Goal: Task Accomplishment & Management: Complete application form

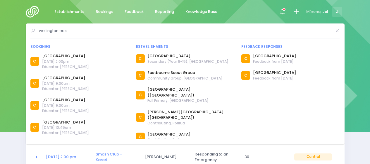
select select "5"
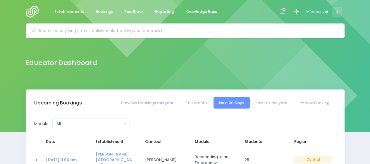
select select "5"
click at [296, 14] on icon at bounding box center [296, 11] width 7 height 7
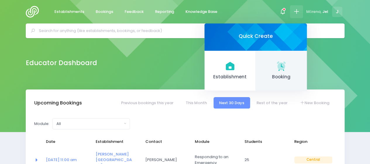
click at [279, 71] on icon at bounding box center [282, 69] width 6 height 1
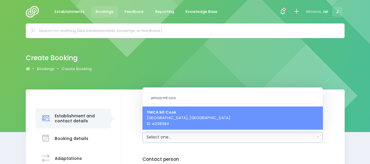
type input "ymca mt coo"
click at [183, 122] on span "YMCA [GEOGRAPHIC_DATA], [GEOGRAPHIC_DATA] ID: e208384" at bounding box center [189, 117] width 84 height 17
select select "208384"
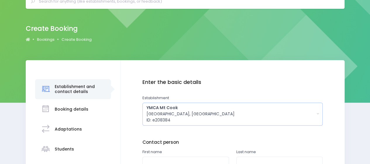
scroll to position [59, 0]
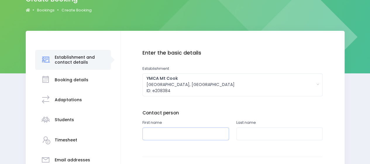
click at [176, 134] on input "text" at bounding box center [186, 133] width 87 height 13
type input "Lauren"
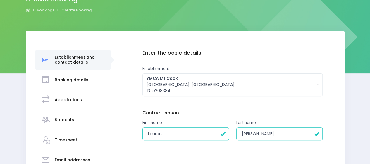
type input "Averilla"
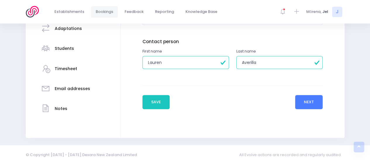
click at [315, 102] on button "Next" at bounding box center [309, 102] width 28 height 14
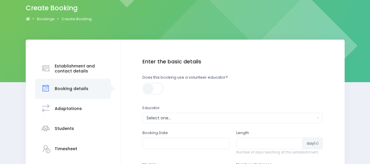
scroll to position [88, 0]
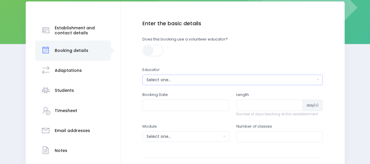
click at [172, 77] on div "Select one..." at bounding box center [231, 80] width 169 height 6
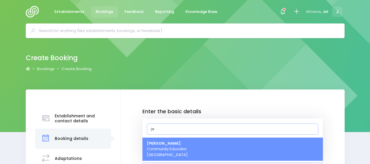
type input "je"
click at [167, 155] on span "Jel [PERSON_NAME] Community Educator [GEOGRAPHIC_DATA]" at bounding box center [167, 148] width 41 height 17
select select "365055"
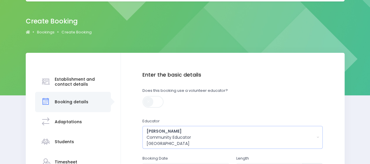
scroll to position [97, 0]
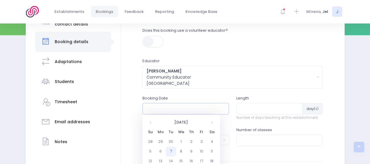
click at [171, 110] on input "text" at bounding box center [186, 108] width 87 height 11
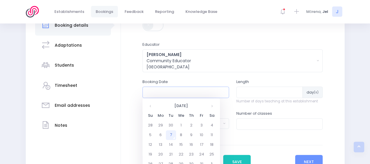
scroll to position [126, 0]
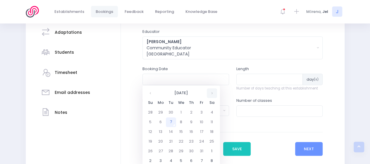
click at [211, 94] on th at bounding box center [212, 93] width 10 height 10
click at [212, 93] on th at bounding box center [212, 93] width 10 height 10
click at [158, 133] on td "12" at bounding box center [161, 132] width 10 height 10
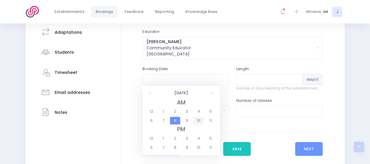
click at [199, 120] on span "10" at bounding box center [199, 121] width 10 height 8
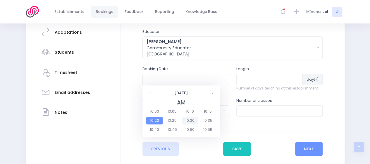
click at [192, 122] on span "10:30" at bounding box center [190, 121] width 16 height 8
type input "[DATE] 10:30 AM"
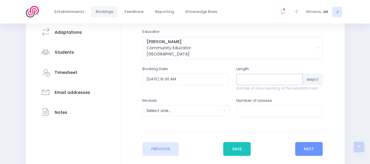
click at [266, 79] on input "number" at bounding box center [270, 79] width 67 height 11
type input "1"
click at [193, 108] on div "Select one..." at bounding box center [184, 110] width 75 height 6
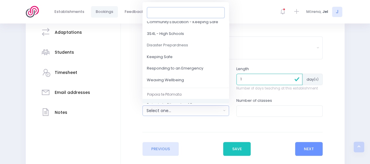
scroll to position [59, 0]
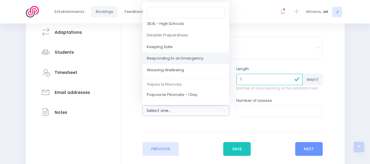
click at [181, 58] on span "Responding to an Emergency" at bounding box center [175, 59] width 57 height 6
select select "Responding to an Emergency"
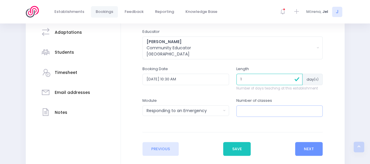
click at [250, 110] on input "number" at bounding box center [280, 110] width 87 height 11
type input "1"
click at [307, 146] on button "Next" at bounding box center [309, 149] width 28 height 14
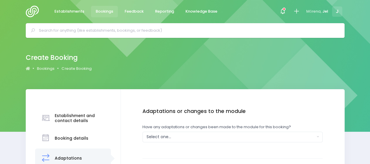
scroll to position [0, 0]
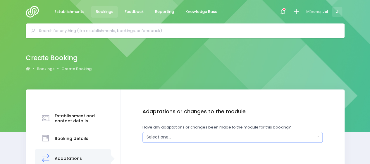
click at [175, 136] on div "Select one..." at bounding box center [231, 137] width 169 height 6
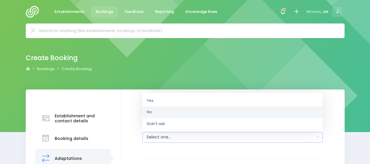
click at [173, 110] on link "No" at bounding box center [233, 112] width 180 height 12
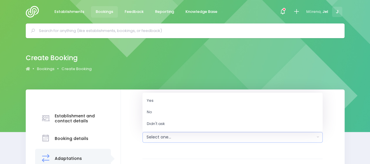
select select "No"
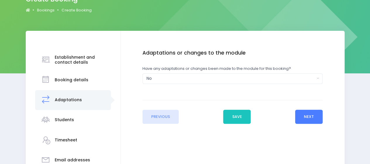
click at [302, 117] on button "Next" at bounding box center [309, 117] width 28 height 14
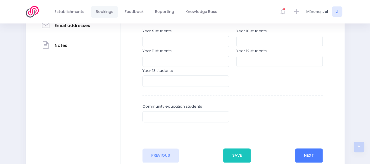
scroll to position [205, 0]
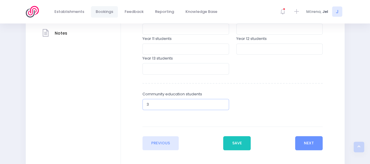
click at [175, 106] on input "3" at bounding box center [186, 104] width 87 height 11
type input "30"
click at [313, 137] on button "Next" at bounding box center [309, 143] width 28 height 14
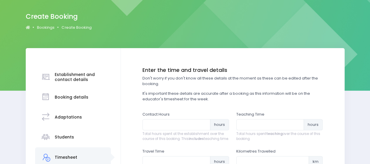
scroll to position [88, 0]
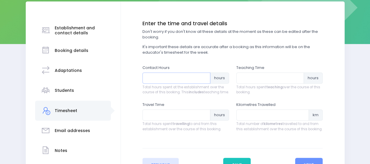
click at [166, 81] on input "number" at bounding box center [177, 77] width 68 height 11
type input "1.25"
click at [245, 77] on input "number" at bounding box center [271, 77] width 68 height 11
type input "1"
click at [156, 120] on input "number" at bounding box center [177, 114] width 68 height 11
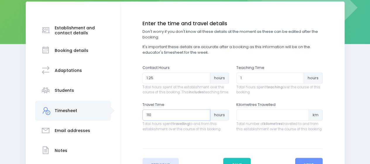
click at [148, 120] on input "110" at bounding box center [177, 114] width 68 height 11
type input "1.10"
click at [255, 120] on input "number" at bounding box center [273, 114] width 73 height 11
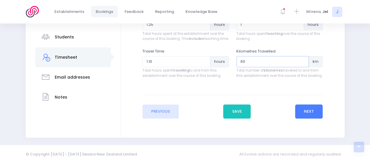
type input "60"
click at [305, 112] on button "Next" at bounding box center [309, 111] width 28 height 14
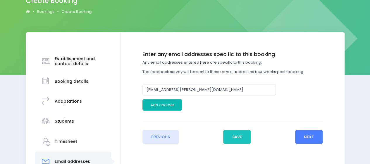
scroll to position [59, 0]
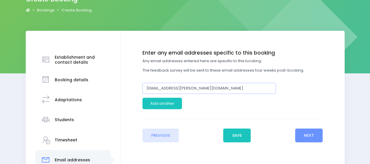
drag, startPoint x: 194, startPoint y: 89, endPoint x: 79, endPoint y: 92, distance: 115.7
click at [79, 92] on div "Establishment and contact details Booking details Adaptations" at bounding box center [185, 120] width 319 height 178
paste input "[EMAIL_ADDRESS][DOMAIN_NAME]"
type input "[EMAIL_ADDRESS][DOMAIN_NAME]"
click at [236, 133] on button "Save" at bounding box center [237, 135] width 28 height 14
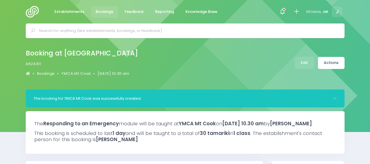
select select "5"
